Goal: Information Seeking & Learning: Learn about a topic

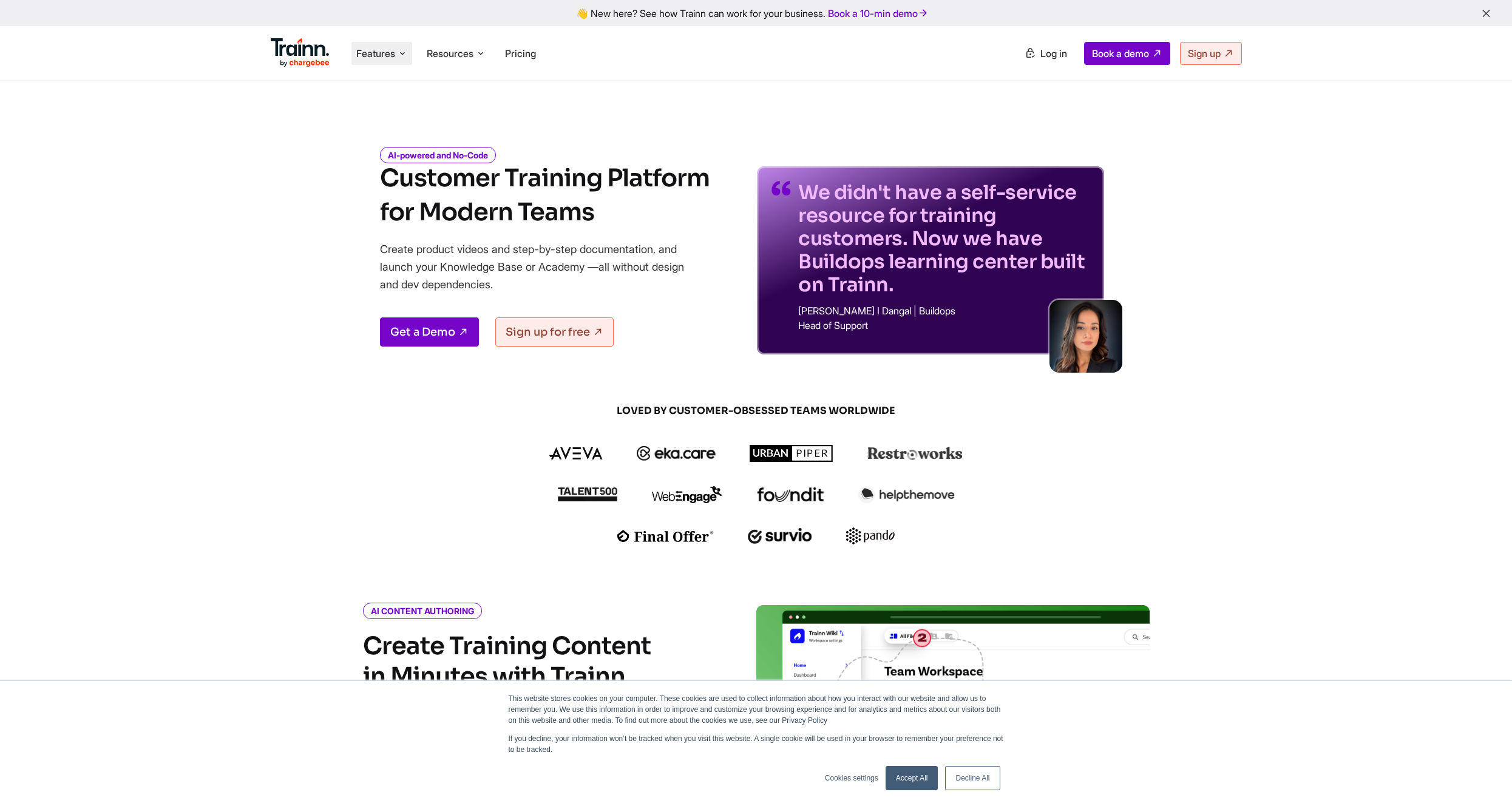
click at [408, 56] on li "Features Product Videos Create product & how-to videos in multiple languages. G…" at bounding box center [382, 54] width 61 height 23
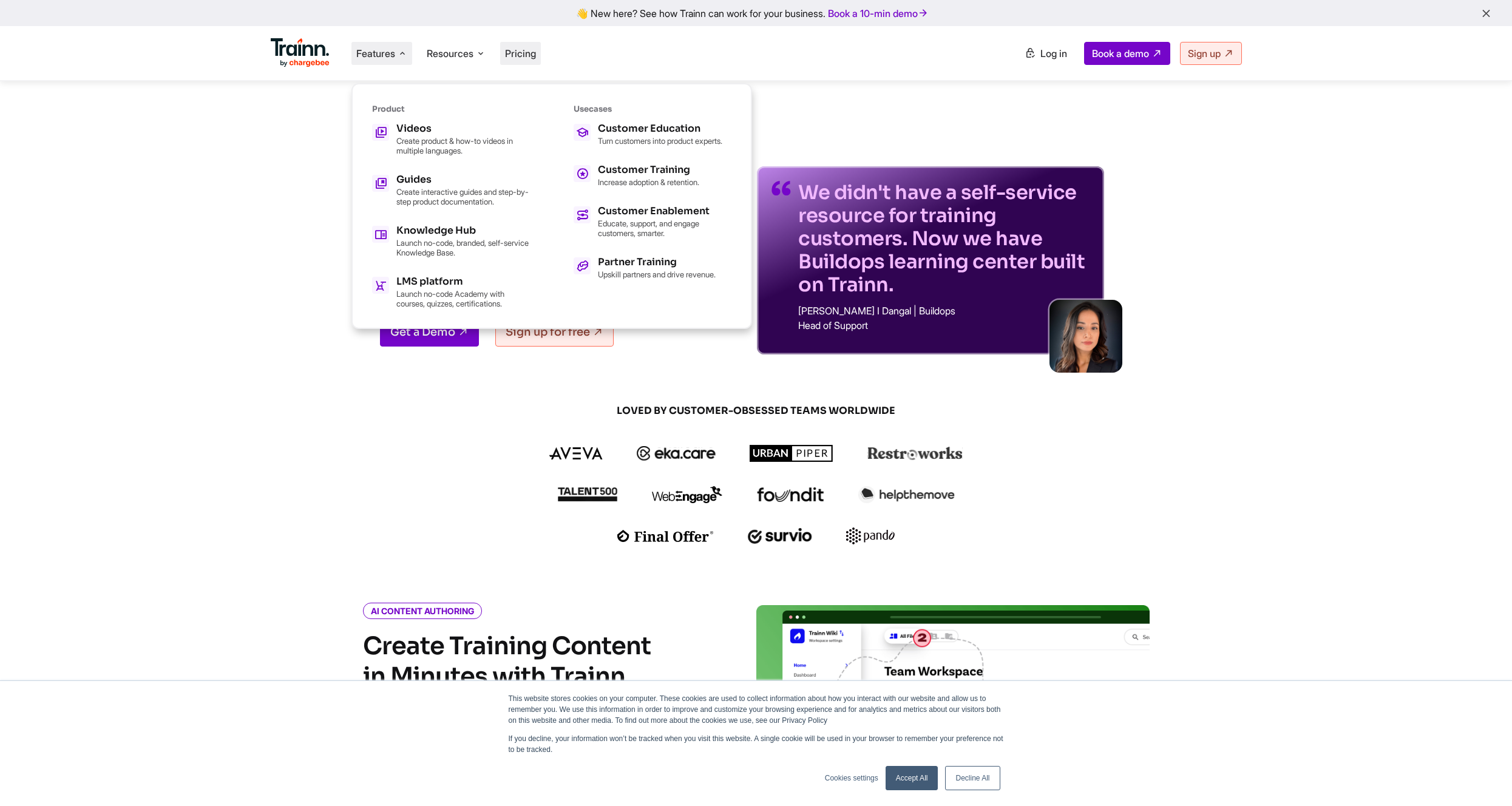
click at [505, 46] on li "Pricing" at bounding box center [520, 54] width 41 height 23
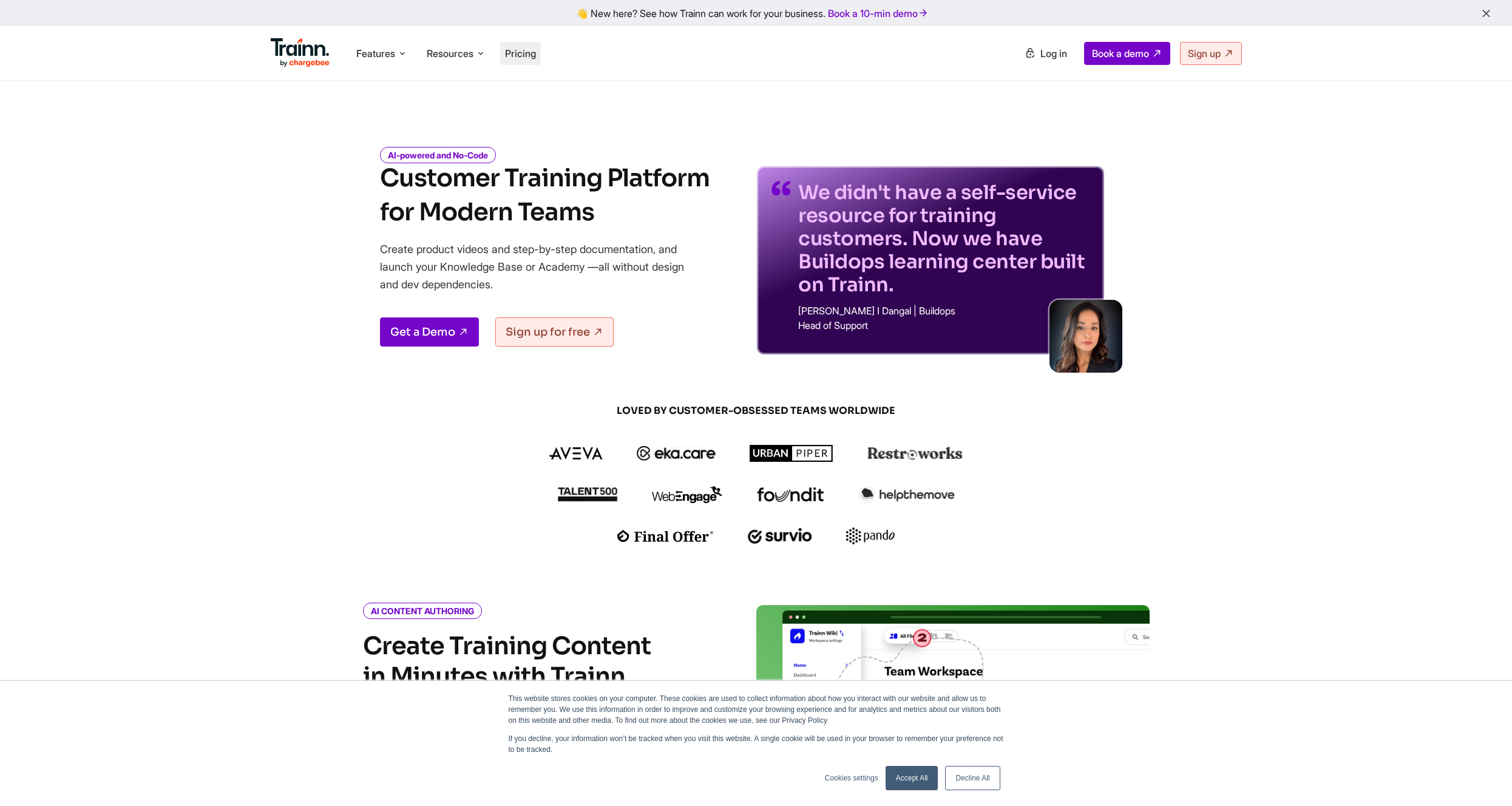
click at [518, 49] on span "Pricing" at bounding box center [520, 54] width 31 height 13
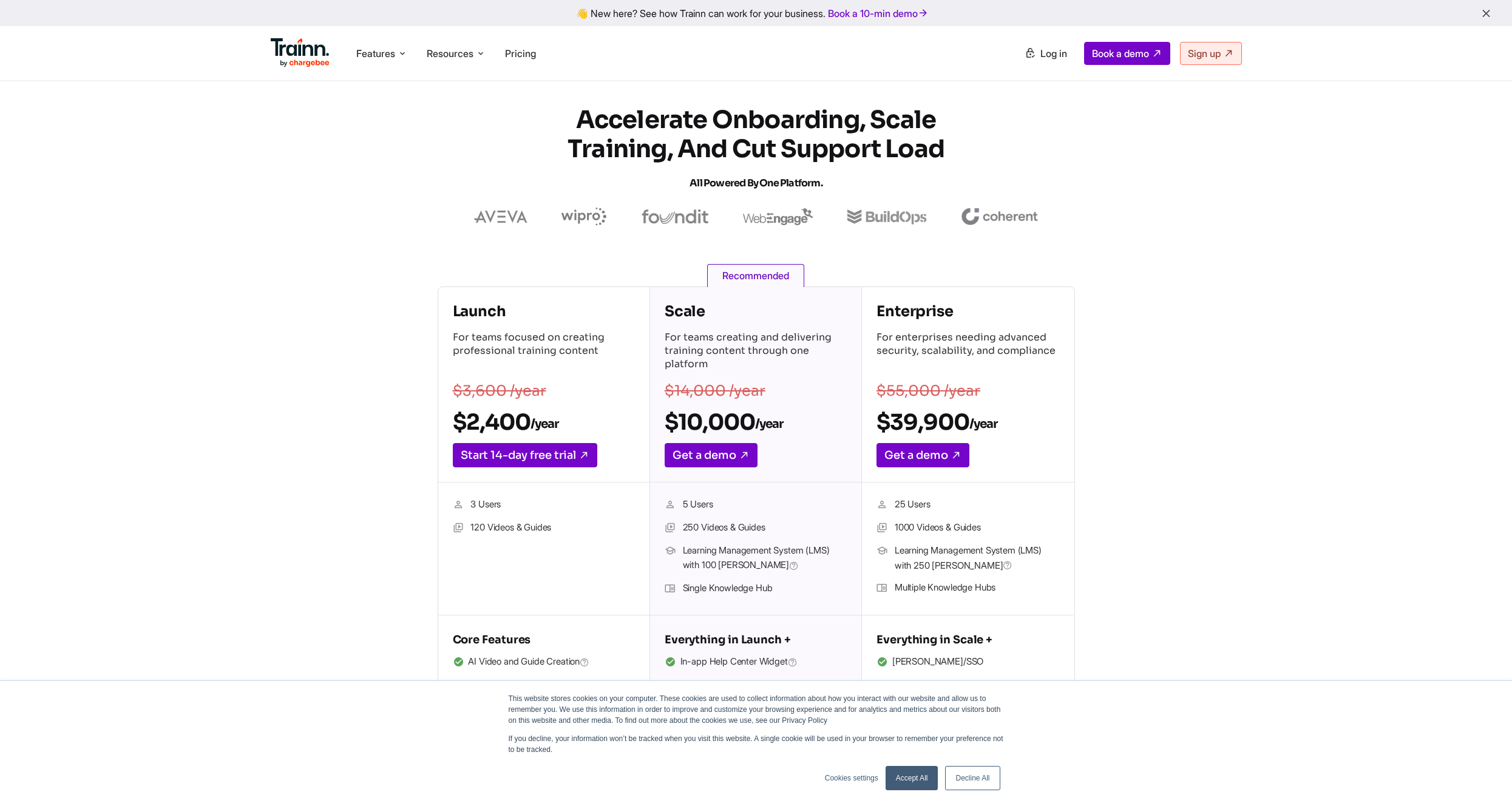
click at [299, 49] on img at bounding box center [300, 53] width 59 height 29
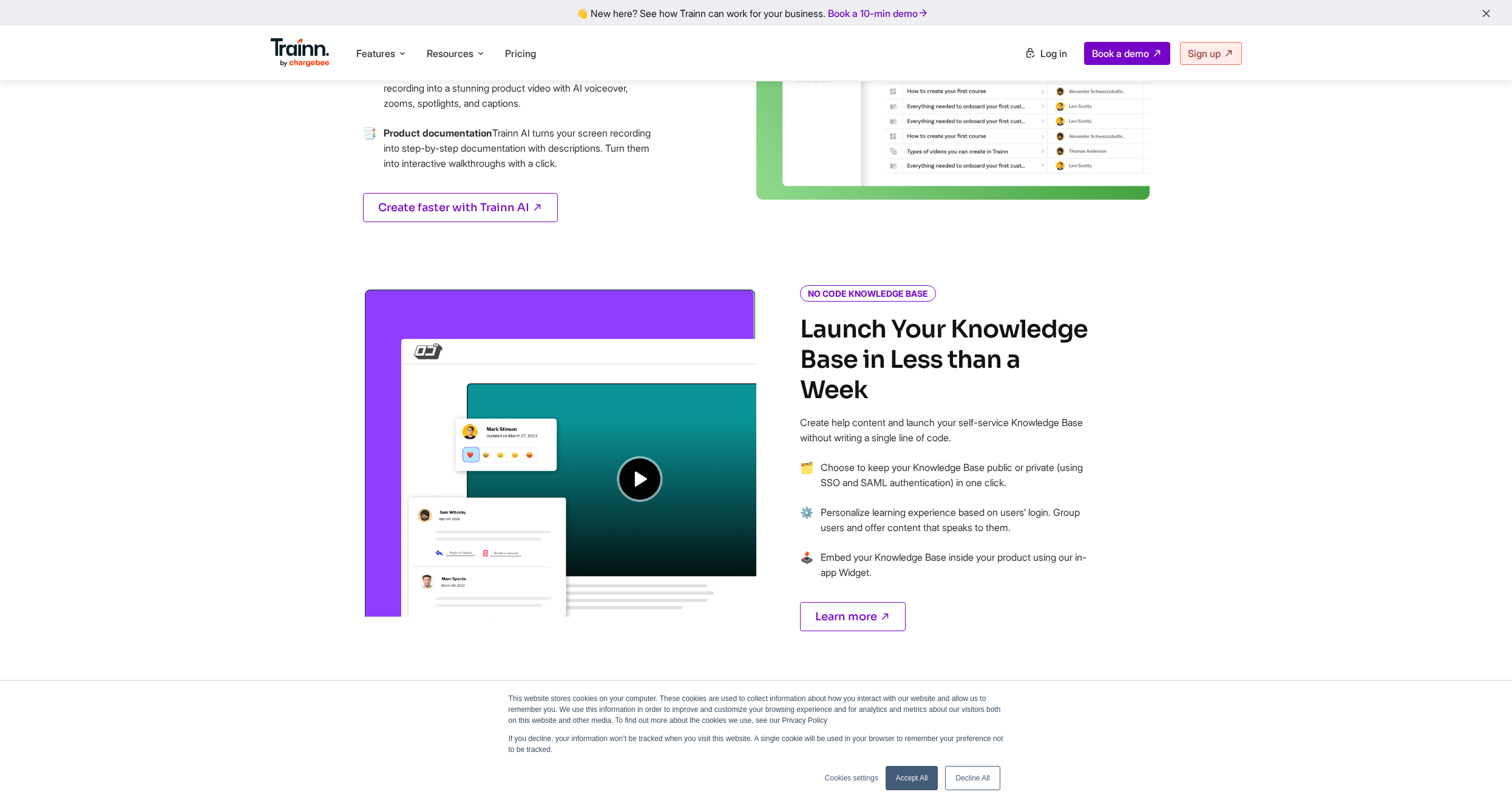
scroll to position [830, 0]
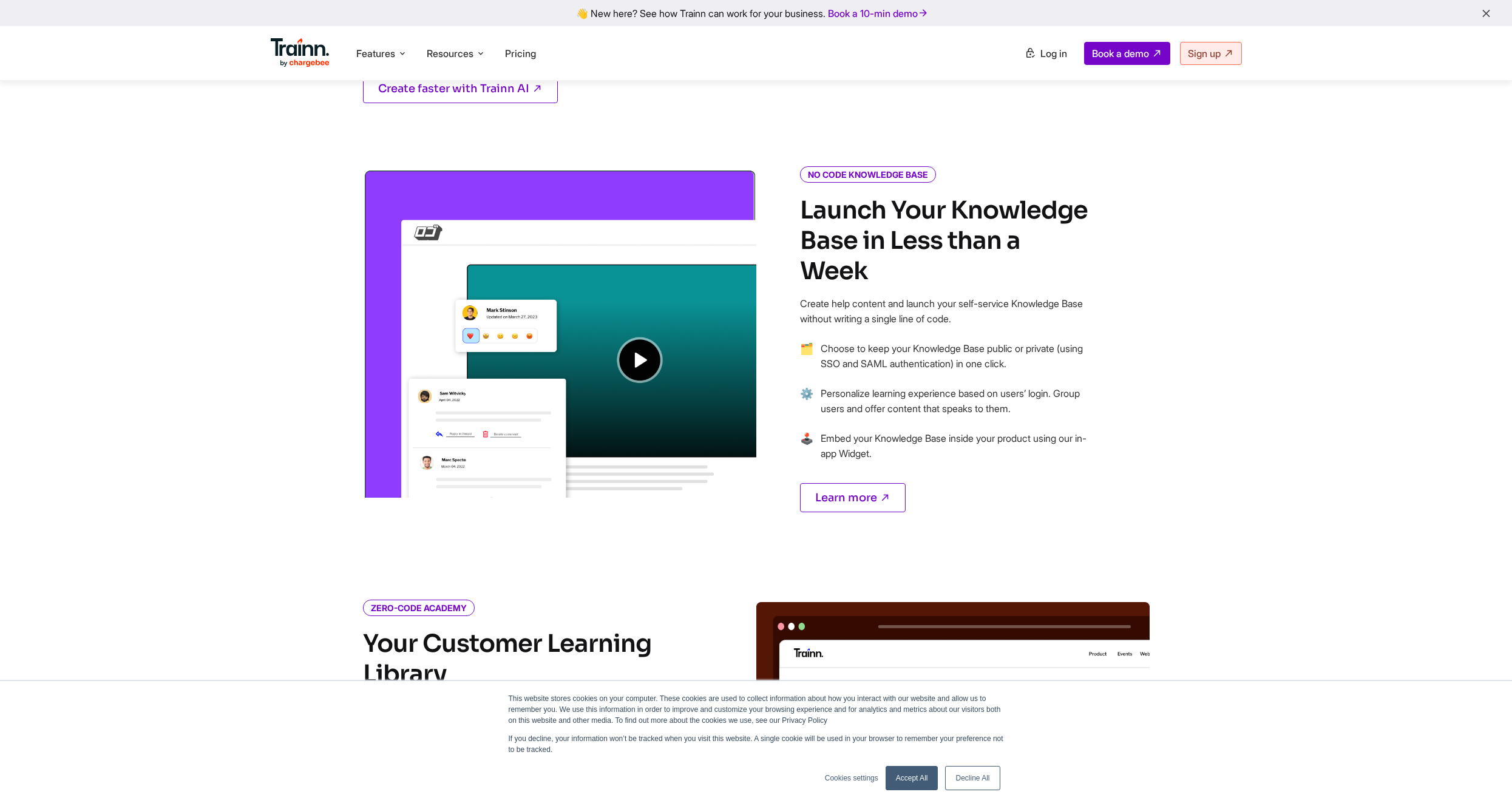
click at [651, 354] on img at bounding box center [560, 333] width 393 height 329
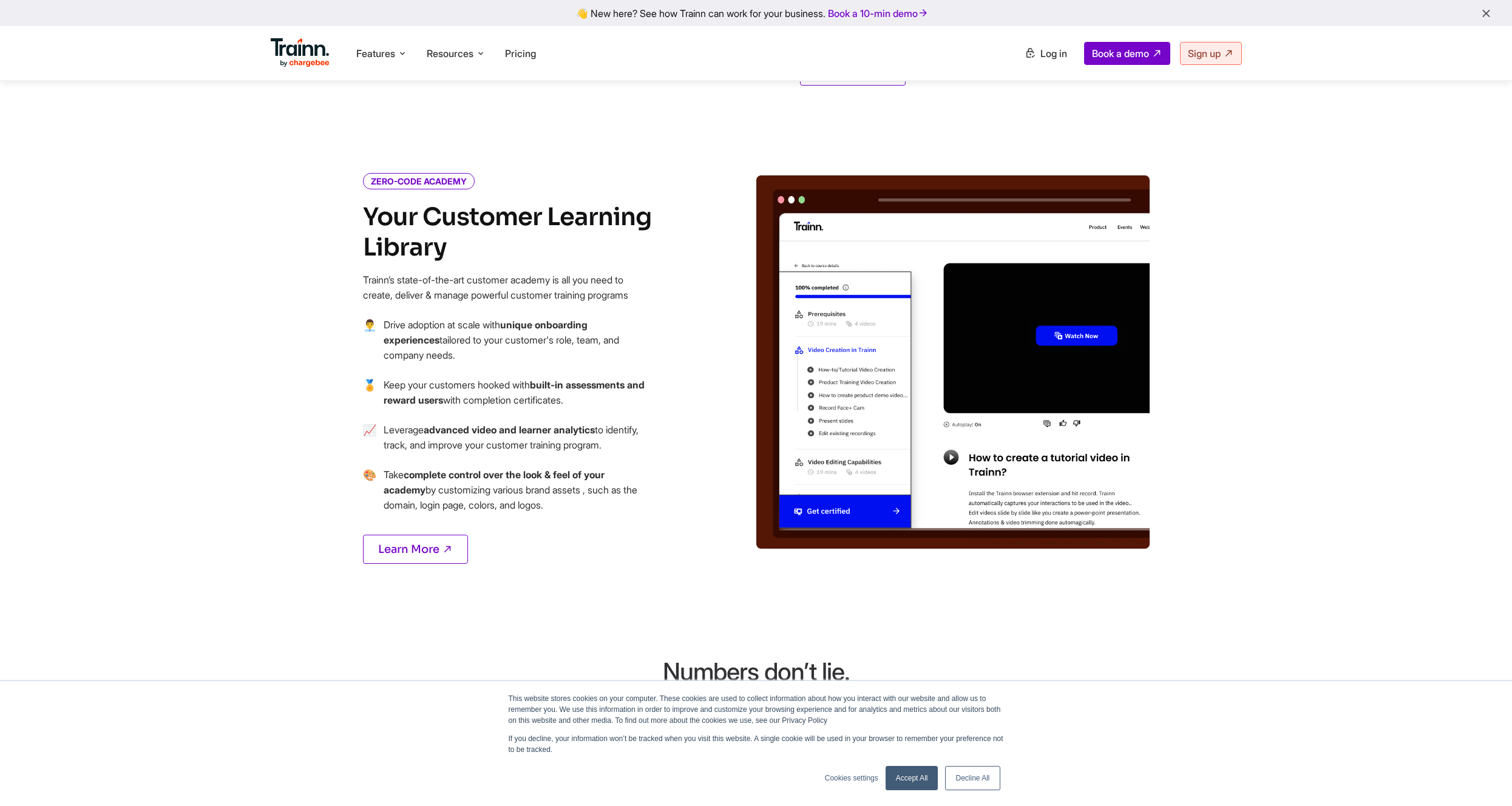
scroll to position [1255, 0]
